Goal: Information Seeking & Learning: Find specific fact

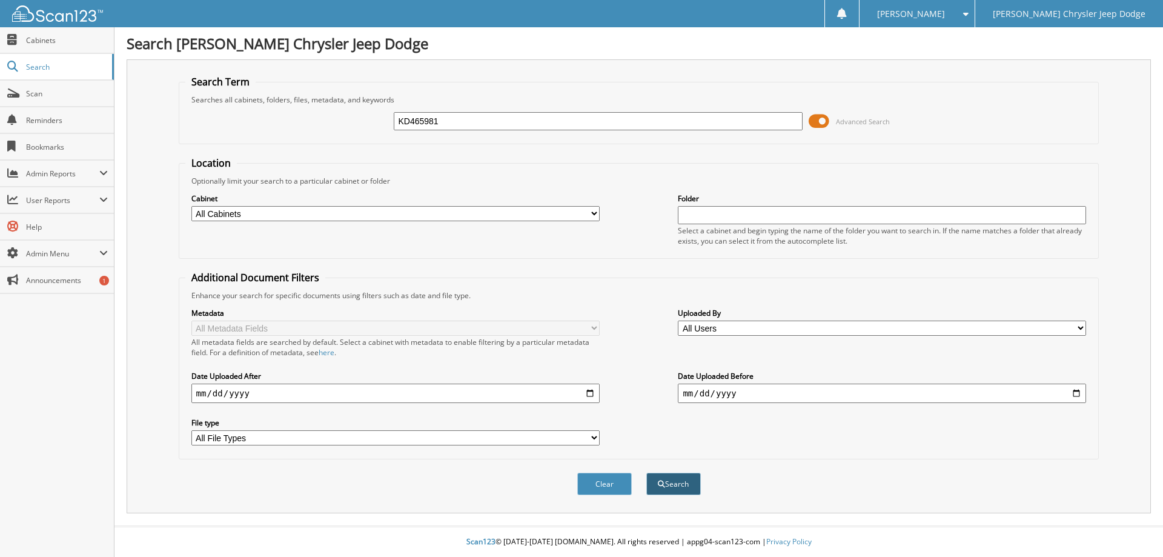
type input "KD465981"
click at [660, 482] on span "submit" at bounding box center [661, 483] width 7 height 7
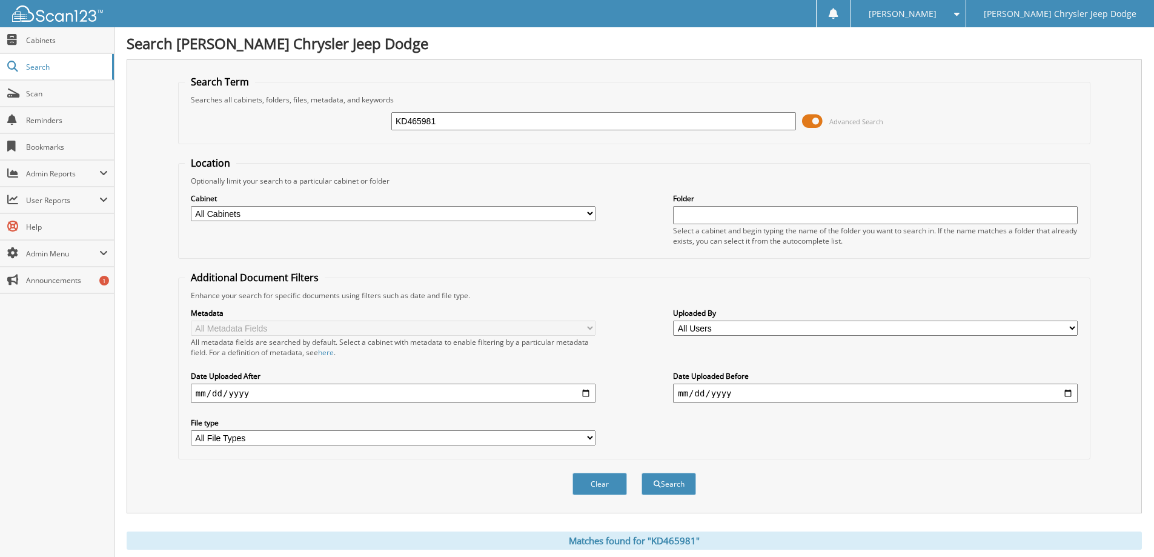
click at [811, 122] on span at bounding box center [812, 121] width 21 height 18
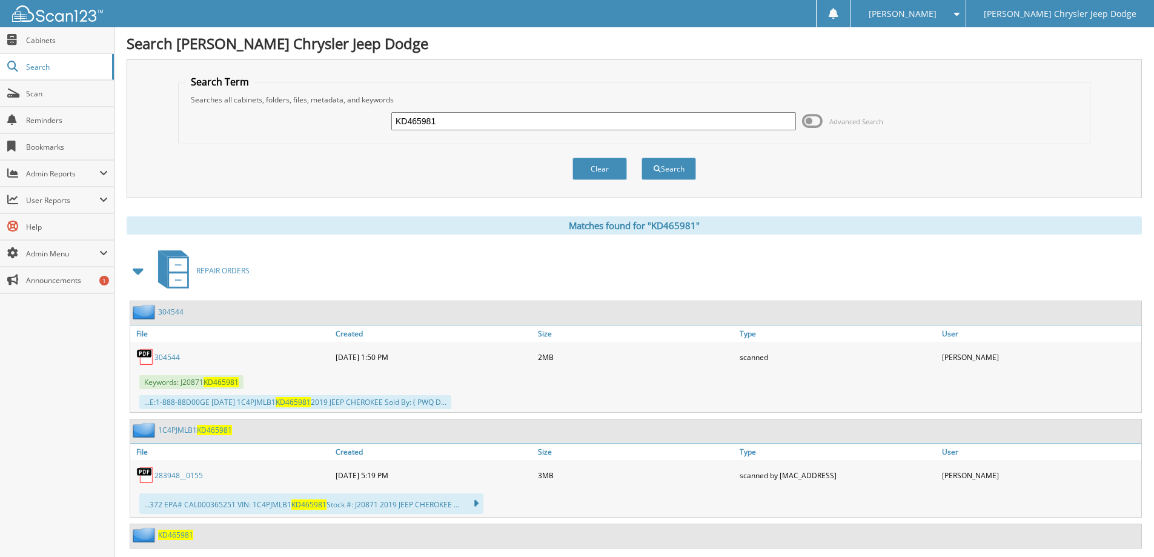
click at [132, 270] on span at bounding box center [138, 271] width 17 height 22
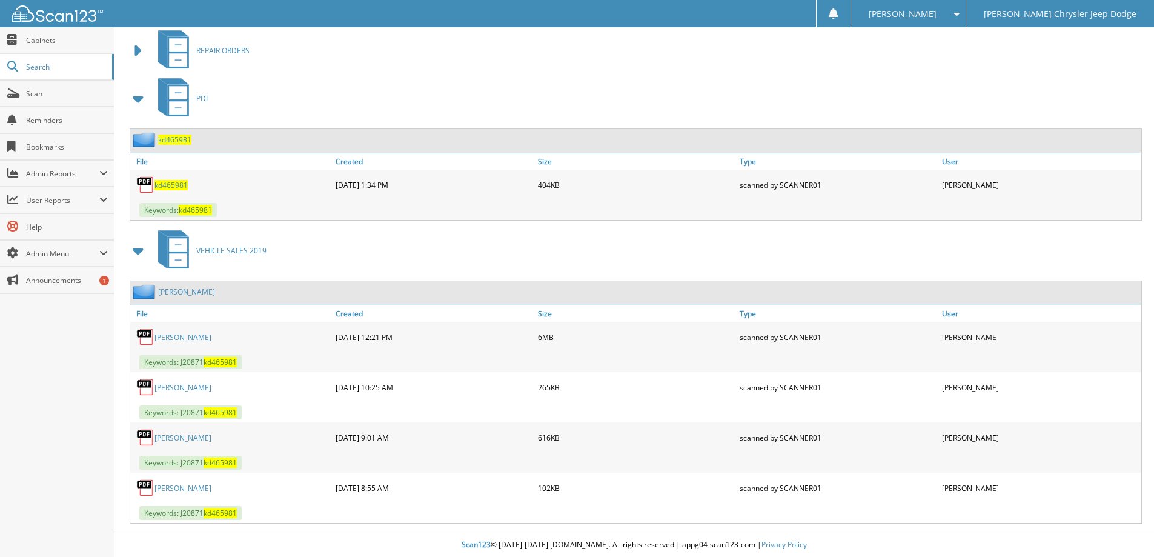
scroll to position [223, 0]
